Goal: Entertainment & Leisure: Consume media (video, audio)

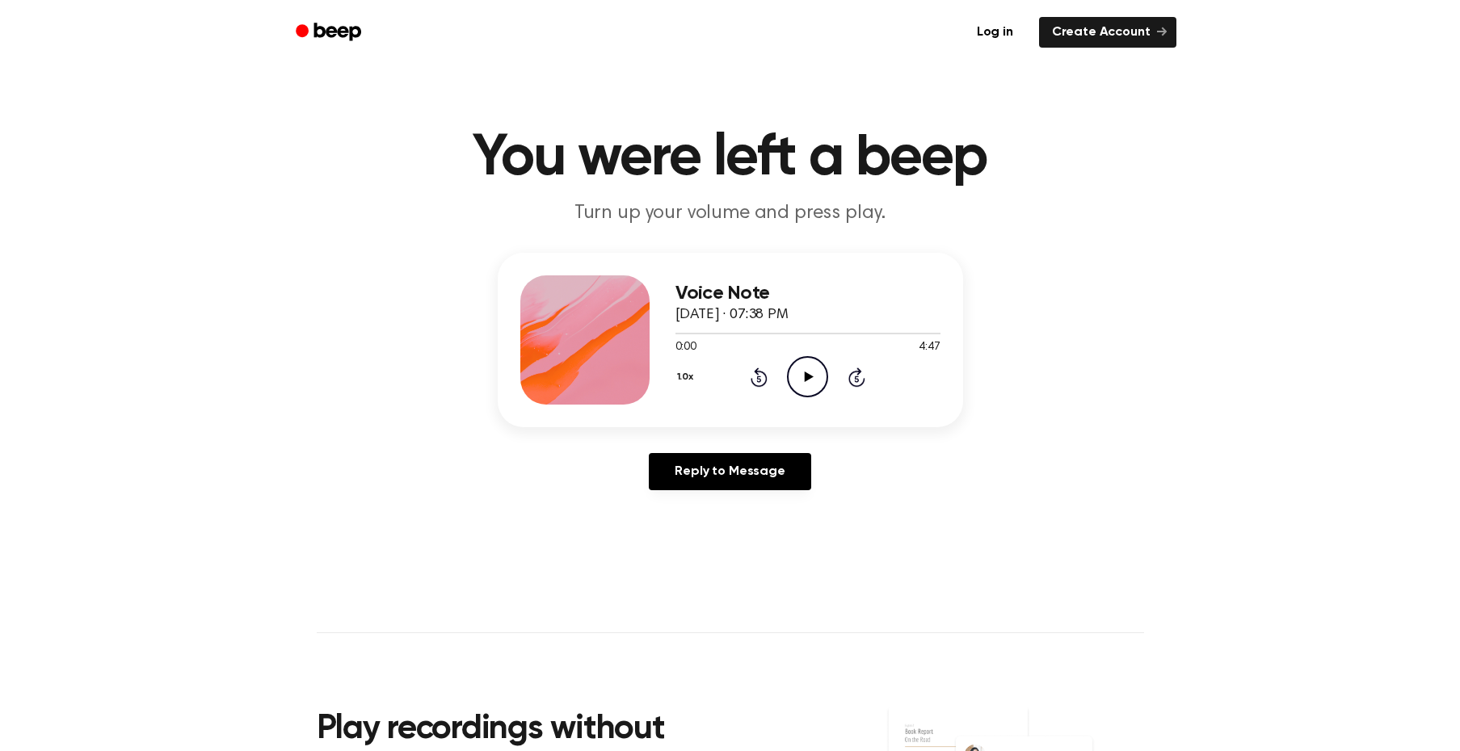
click at [817, 381] on circle at bounding box center [808, 377] width 40 height 40
click at [823, 398] on icon "Pause Audio" at bounding box center [807, 376] width 41 height 41
click at [461, 478] on div "Voice Note September 12, 2025 · 07:38 PM 2:37 4:47 Your browser does not suppor…" at bounding box center [729, 378] width 1421 height 250
click at [801, 397] on circle at bounding box center [808, 377] width 40 height 40
click at [816, 398] on icon "Pause Audio" at bounding box center [807, 376] width 41 height 41
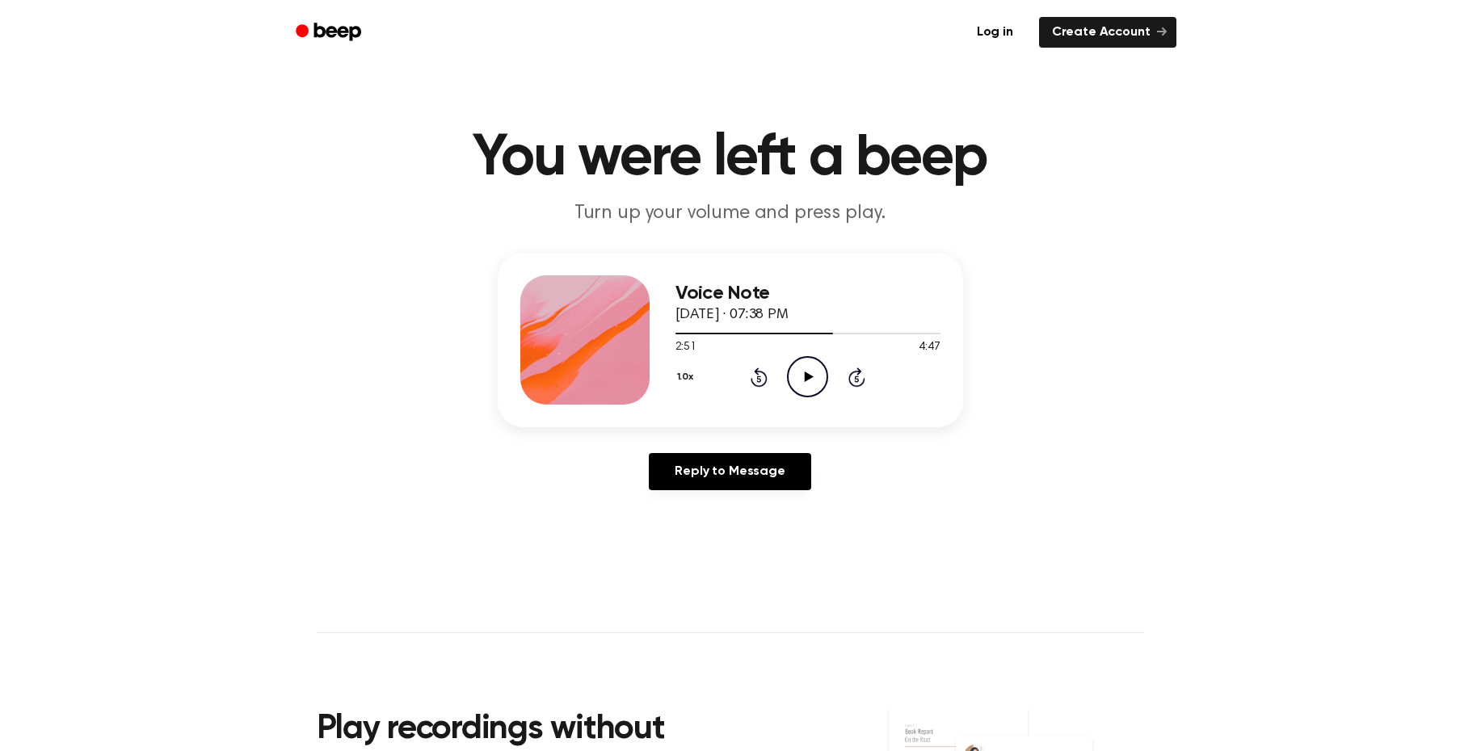
click at [816, 398] on icon "Play Audio" at bounding box center [807, 376] width 41 height 41
click at [816, 398] on icon "Pause Audio" at bounding box center [807, 376] width 41 height 41
click at [823, 398] on icon "Play Audio" at bounding box center [807, 376] width 41 height 41
click at [803, 389] on icon "Play Audio" at bounding box center [807, 376] width 41 height 41
click at [806, 398] on icon "Play Audio" at bounding box center [807, 376] width 41 height 41
